Goal: Information Seeking & Learning: Learn about a topic

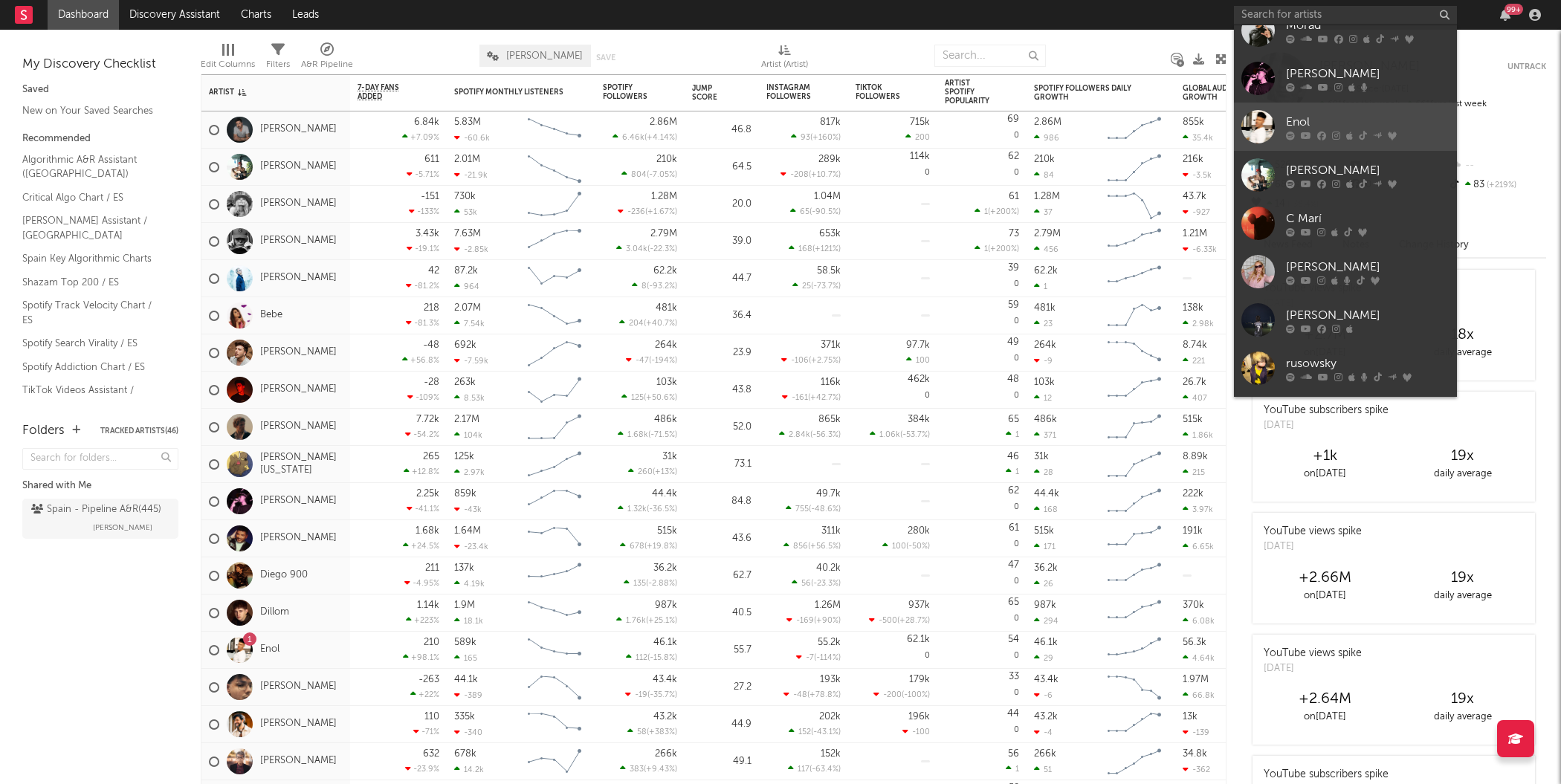
scroll to position [136, 0]
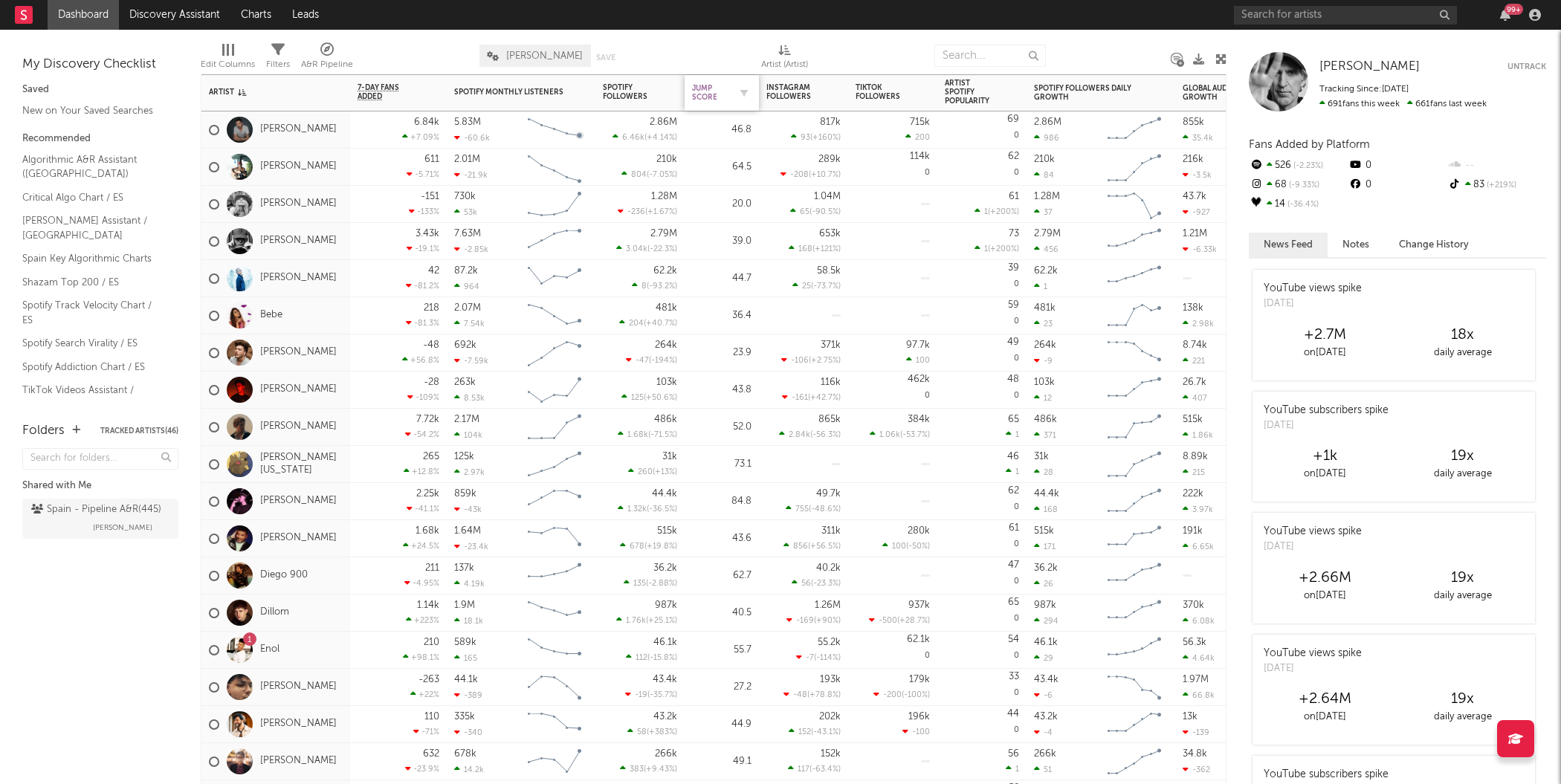
click at [705, 88] on div "Jump Score" at bounding box center [711, 93] width 37 height 18
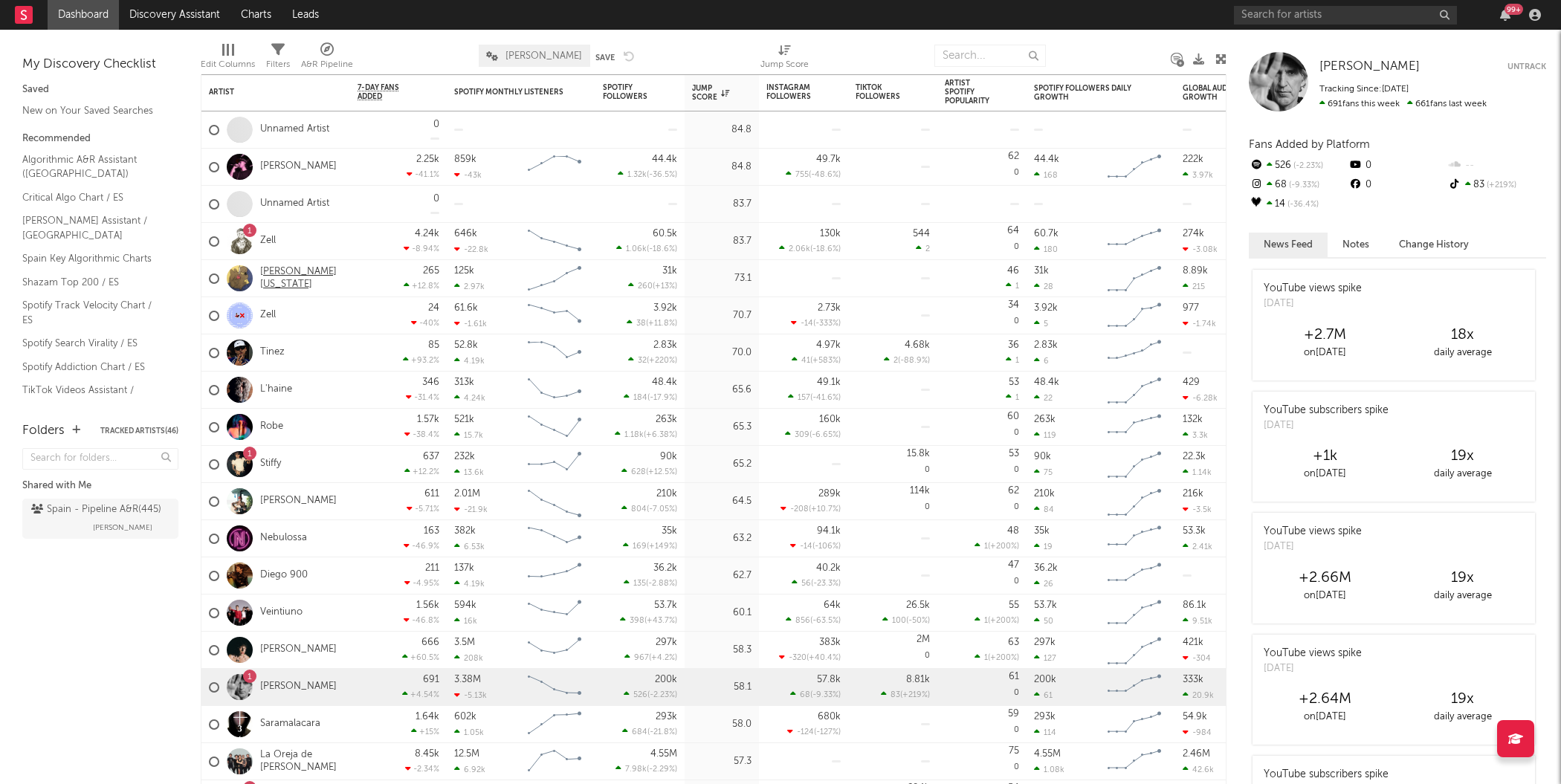
click at [284, 276] on link "[PERSON_NAME][US_STATE]" at bounding box center [301, 278] width 82 height 25
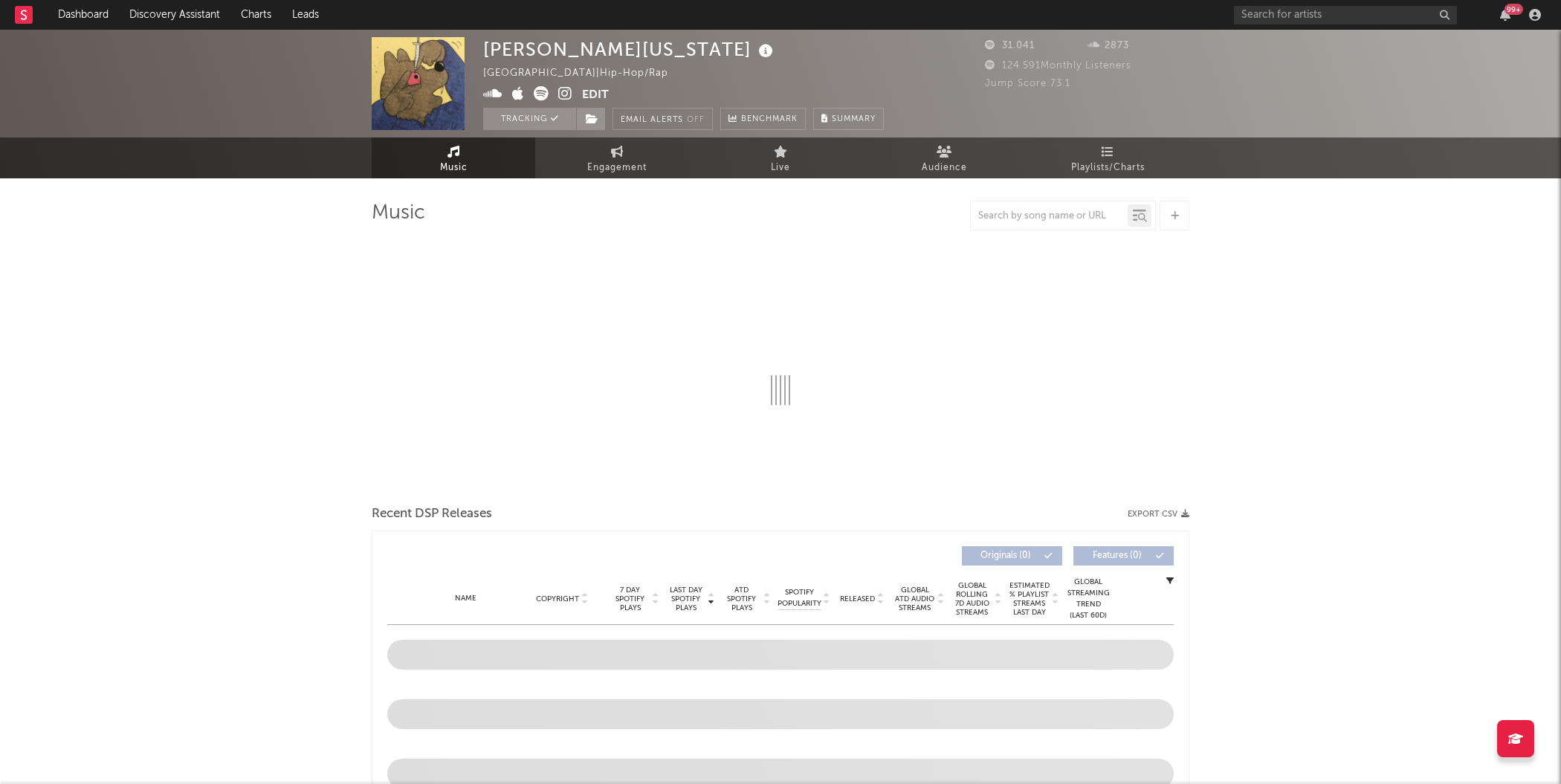
select select "6m"
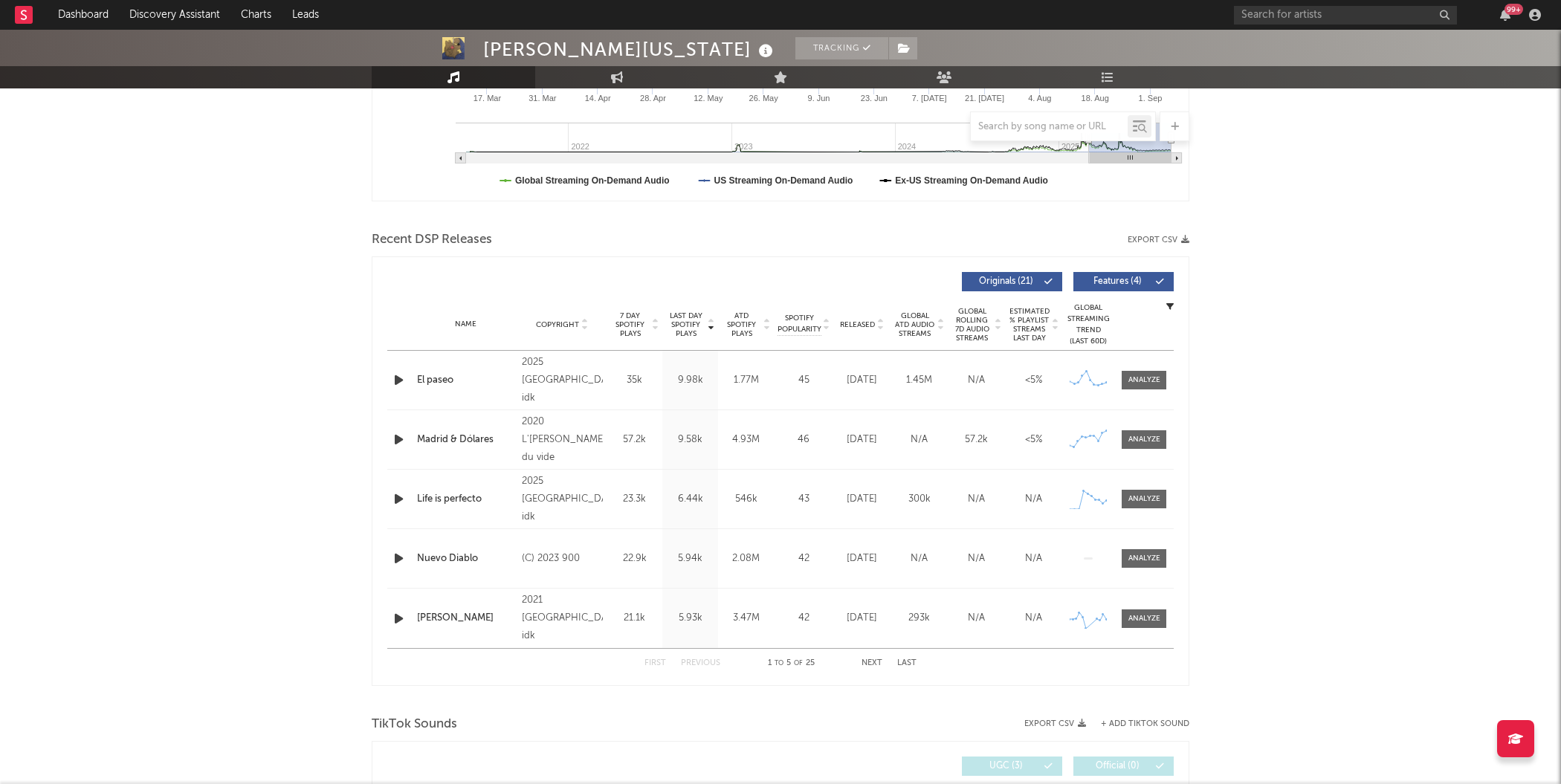
scroll to position [392, 0]
click at [872, 658] on button "Next" at bounding box center [871, 662] width 21 height 8
